Goal: Task Accomplishment & Management: Manage account settings

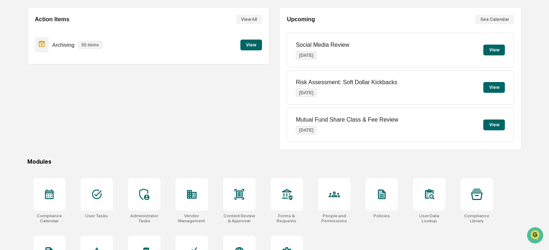
scroll to position [63, 0]
click at [250, 188] on div at bounding box center [239, 194] width 32 height 32
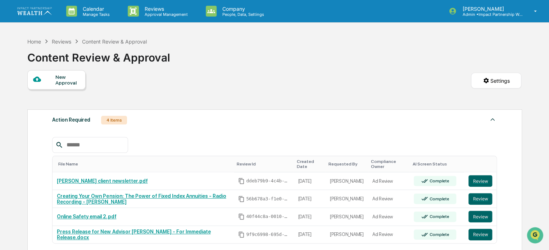
click at [30, 7] on link at bounding box center [38, 11] width 43 height 22
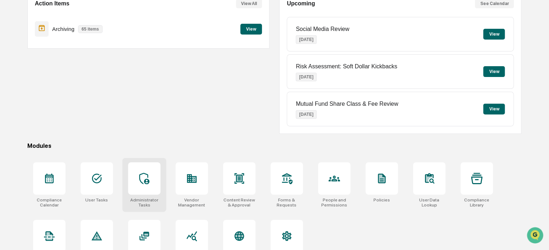
scroll to position [98, 0]
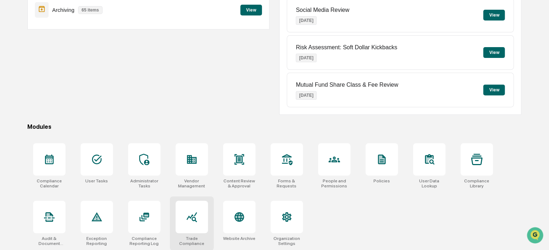
click at [188, 223] on div at bounding box center [191, 217] width 32 height 32
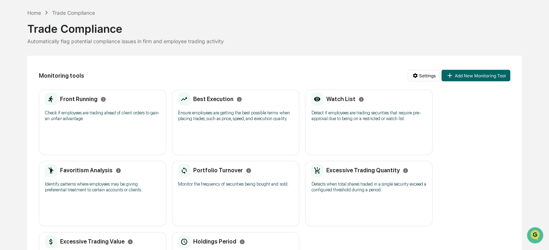
scroll to position [26, 0]
click at [459, 73] on button "Add New Monitoring Tool" at bounding box center [475, 75] width 68 height 12
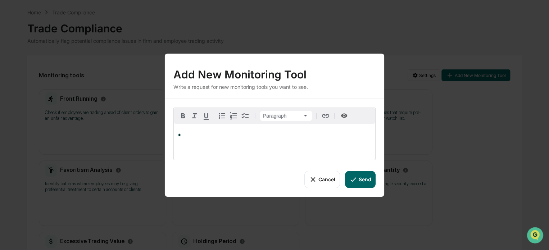
click at [320, 180] on button "Cancel" at bounding box center [322, 178] width 36 height 17
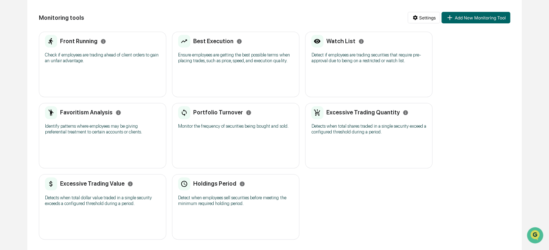
scroll to position [84, 0]
click at [343, 40] on h2 "Watch List" at bounding box center [340, 40] width 29 height 7
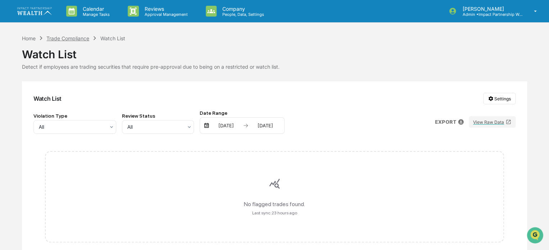
click at [61, 38] on div "Trade Compliance" at bounding box center [67, 38] width 43 height 6
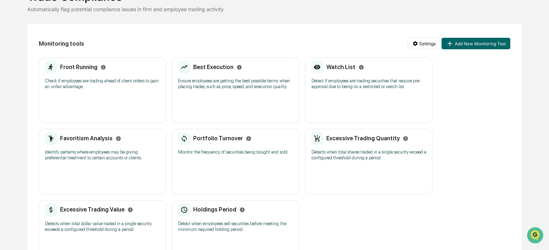
scroll to position [84, 0]
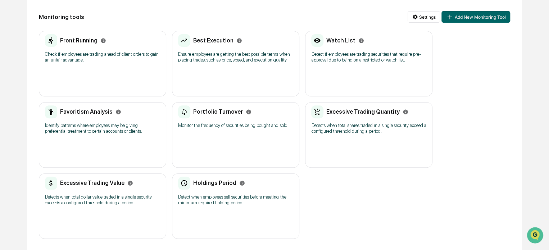
click at [80, 41] on h2 "Front Running" at bounding box center [78, 40] width 37 height 7
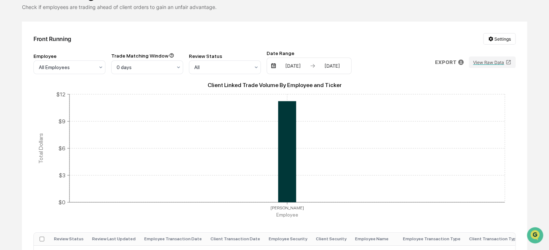
scroll to position [12, 0]
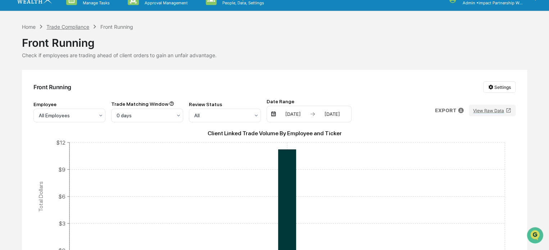
click at [77, 28] on div "Trade Compliance" at bounding box center [67, 27] width 43 height 6
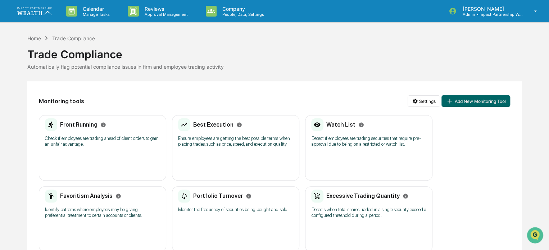
click at [269, 44] on div "Trade Compliance" at bounding box center [274, 51] width 494 height 19
click at [39, 38] on div "Home" at bounding box center [34, 38] width 14 height 6
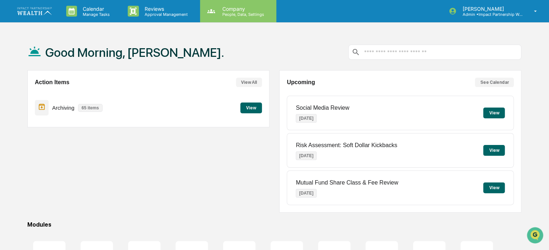
click at [236, 12] on p "People, Data, Settings" at bounding box center [241, 14] width 51 height 5
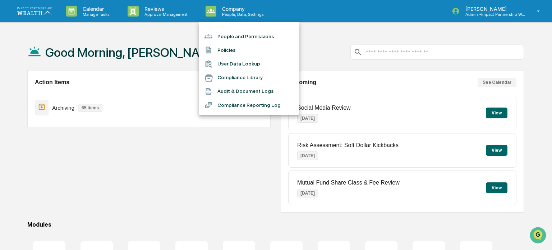
click at [247, 37] on li "People and Permissions" at bounding box center [249, 36] width 101 height 14
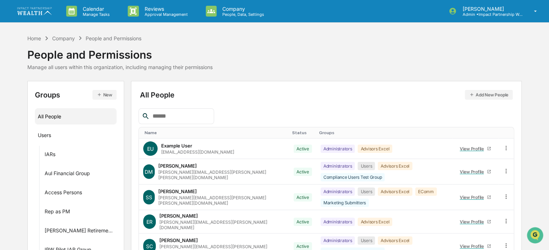
click at [181, 114] on input "text" at bounding box center [180, 115] width 61 height 9
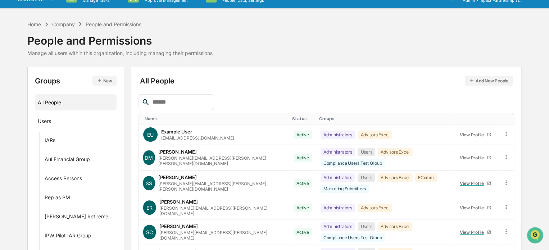
scroll to position [14, 0]
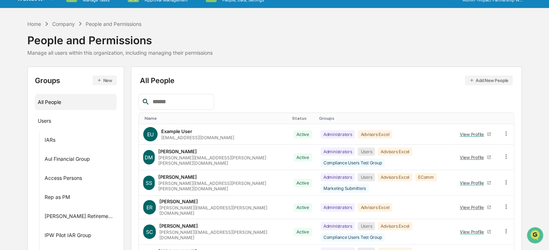
type input "*"
click at [52, 163] on div "Aul Financial Group" at bounding box center [67, 160] width 45 height 9
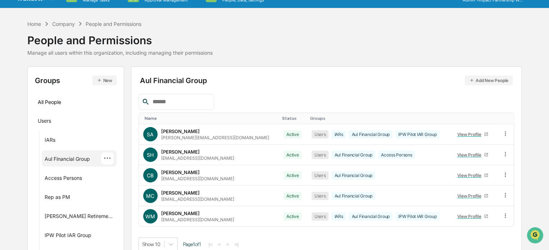
scroll to position [50, 0]
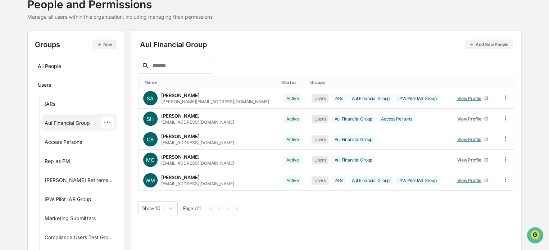
click at [103, 123] on div "···" at bounding box center [107, 123] width 13 height 12
click at [266, 35] on div "Aul Financial Group Add New People Name Status Groups SA Steve Aul saul@aulfg.c…" at bounding box center [326, 238] width 391 height 415
